Goal: Check status

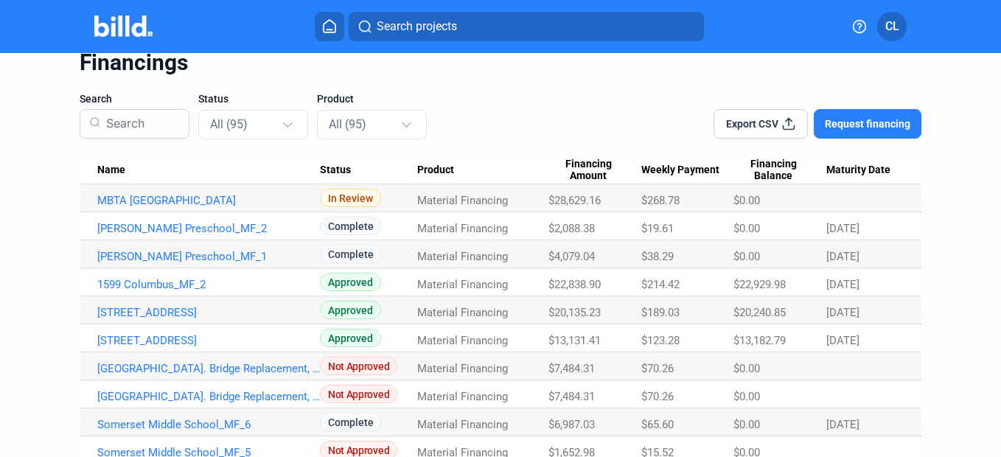
scroll to position [74, 0]
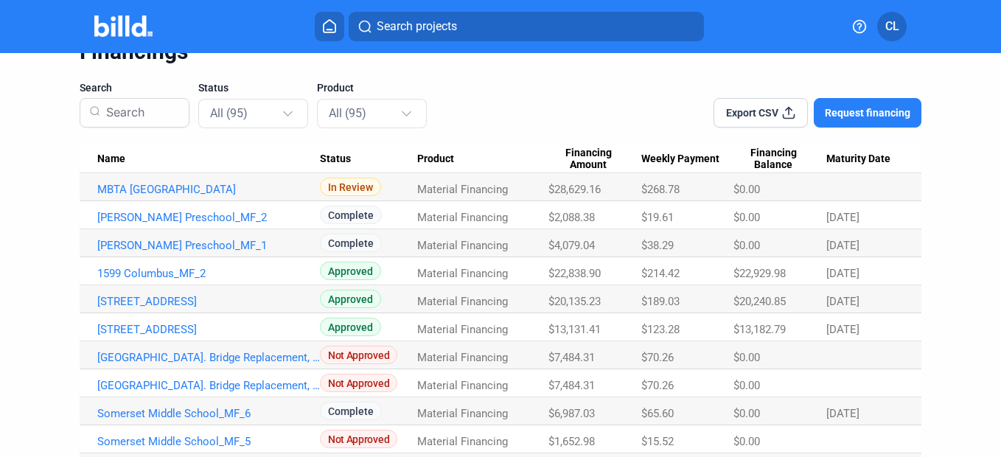
click at [199, 194] on link "MBTA [GEOGRAPHIC_DATA]" at bounding box center [208, 189] width 222 height 13
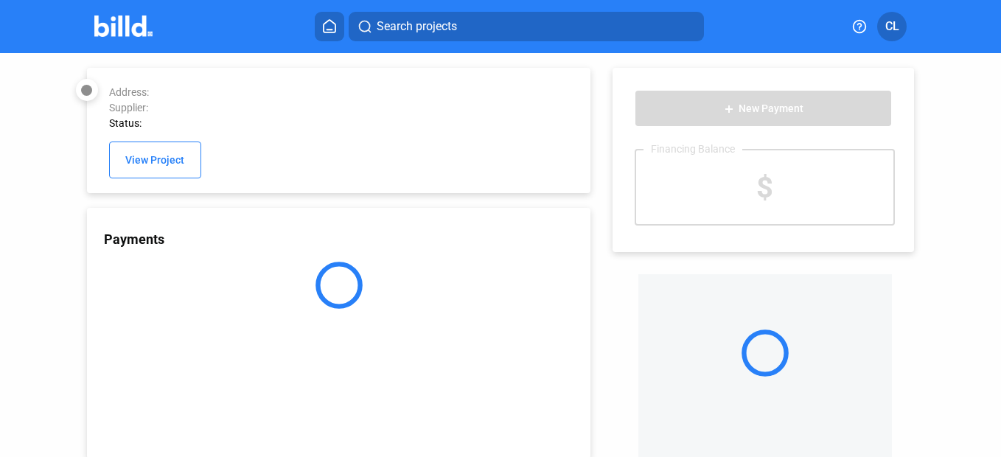
click at [139, 18] on img at bounding box center [123, 25] width 58 height 21
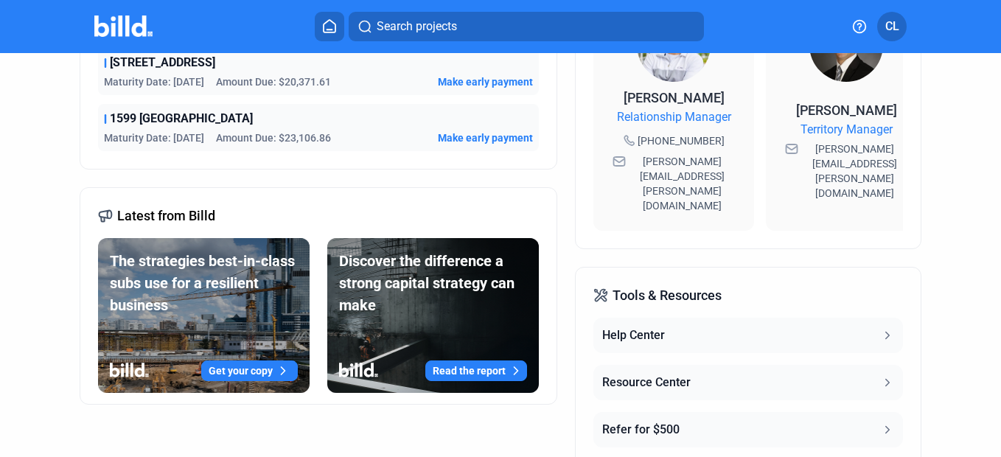
scroll to position [615, 0]
